Goal: Book appointment/travel/reservation

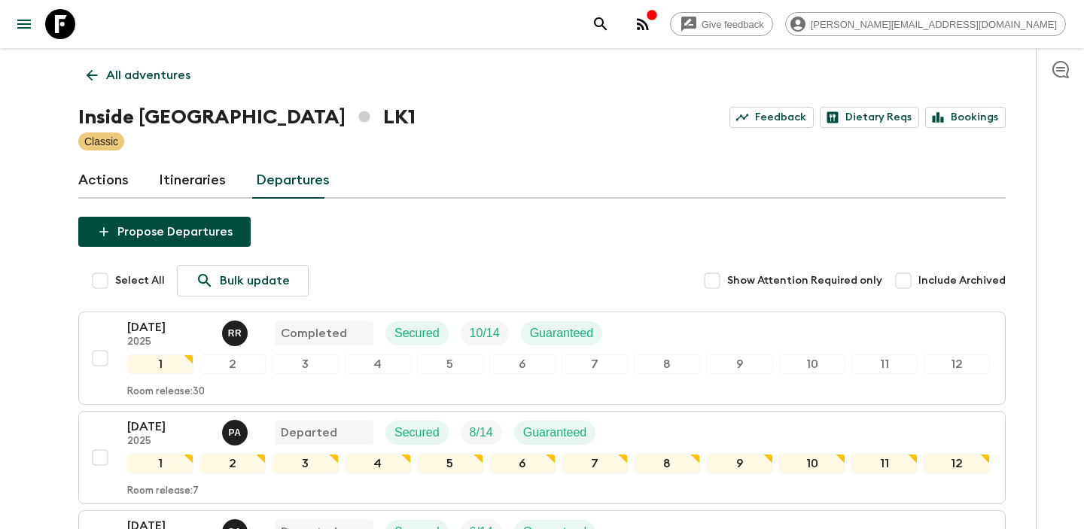
click at [93, 81] on icon at bounding box center [92, 75] width 17 height 17
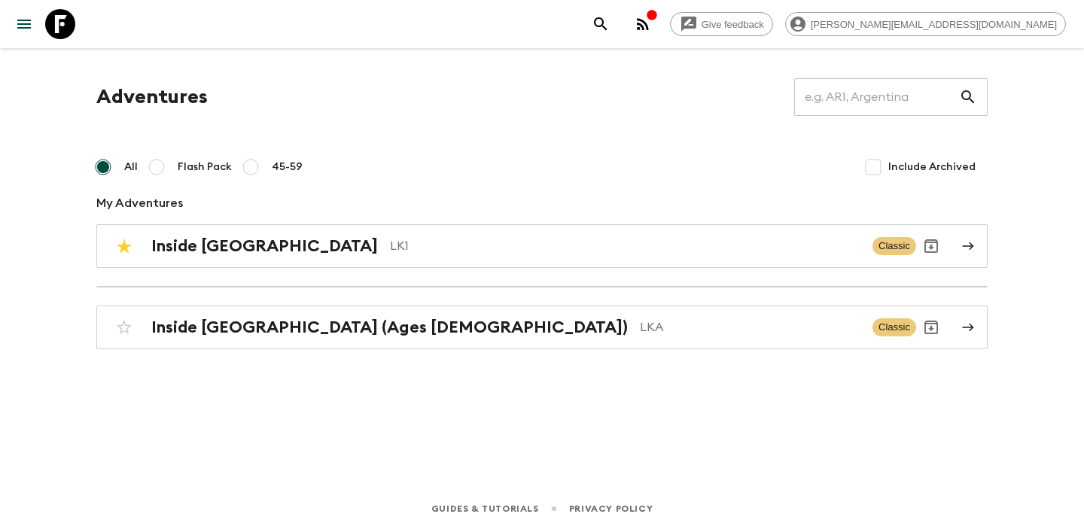
click at [283, 349] on div "Adventures ​ All Flash Pack 45-59 Include Archived My Adventures Inside [GEOGRA…" at bounding box center [541, 247] width 963 height 398
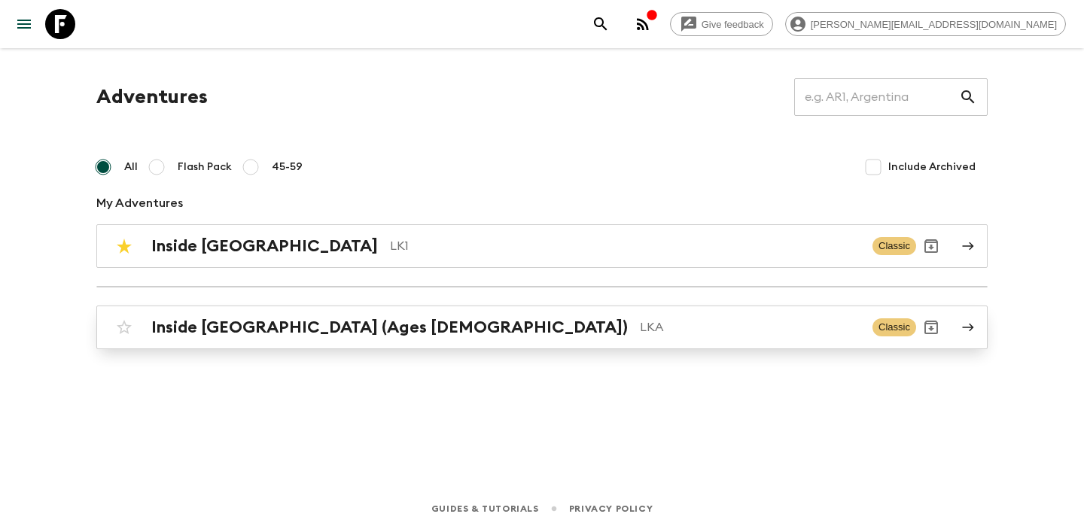
click at [282, 318] on h2 "Inside [GEOGRAPHIC_DATA] (Ages [DEMOGRAPHIC_DATA])" at bounding box center [389, 328] width 476 height 20
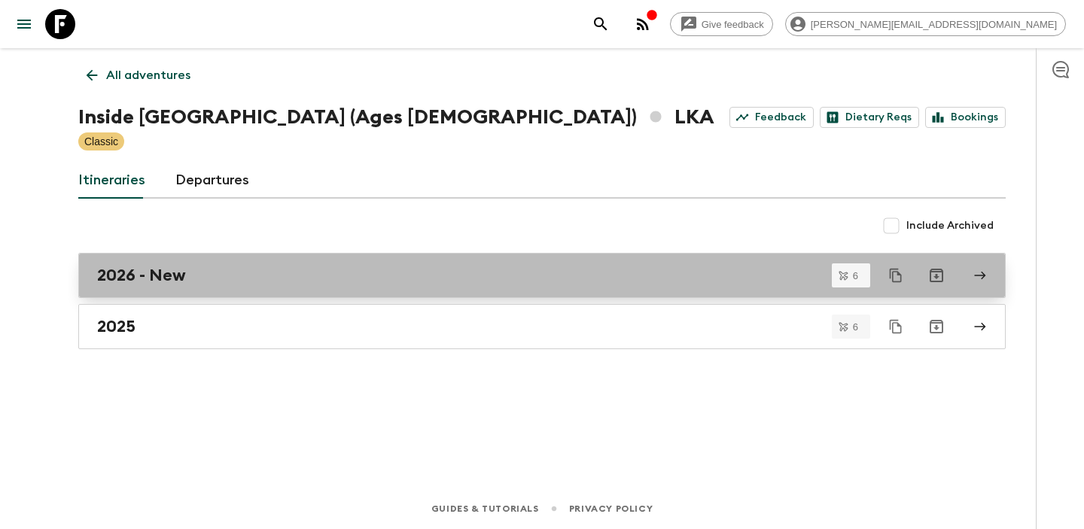
click at [197, 278] on div "2026 - New" at bounding box center [527, 276] width 861 height 20
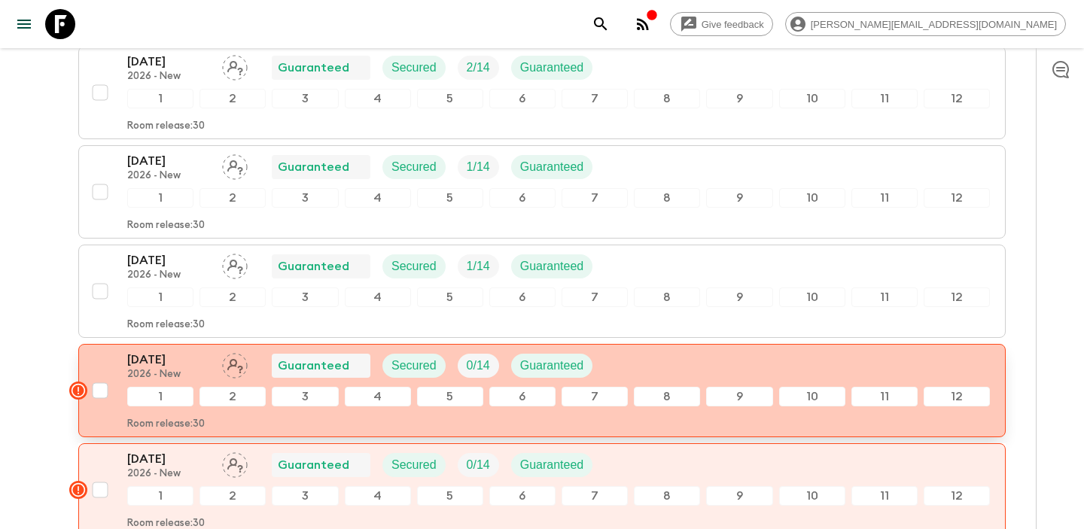
scroll to position [381, 0]
